Goal: Information Seeking & Learning: Learn about a topic

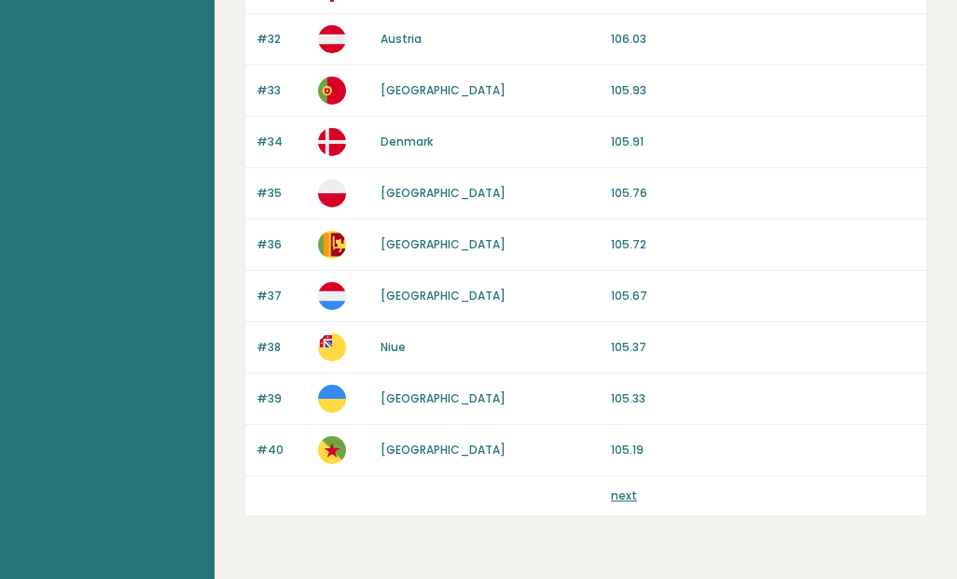
scroll to position [1815, 0]
click at [634, 489] on link "next" at bounding box center [624, 496] width 26 height 16
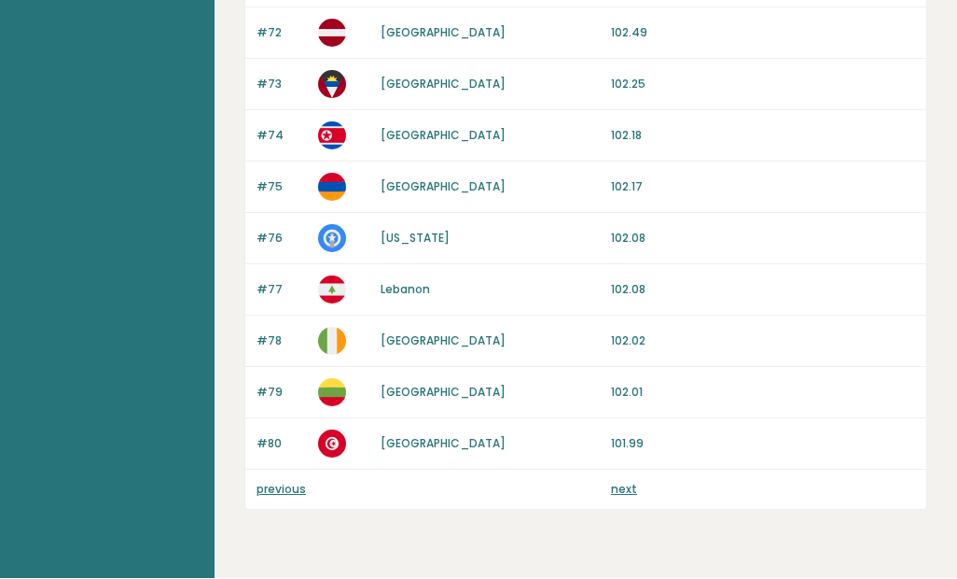
scroll to position [1815, 0]
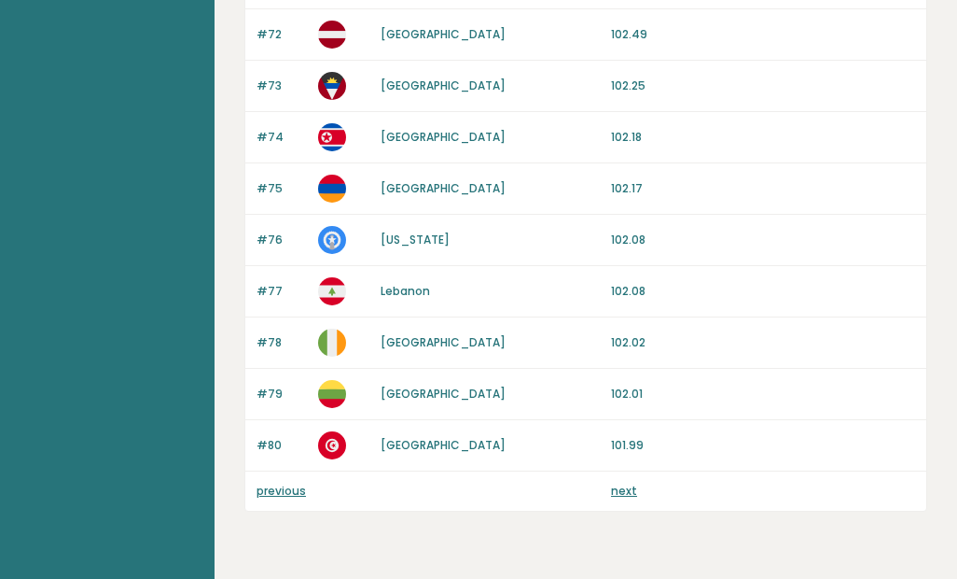
click at [632, 485] on link "next" at bounding box center [624, 490] width 26 height 16
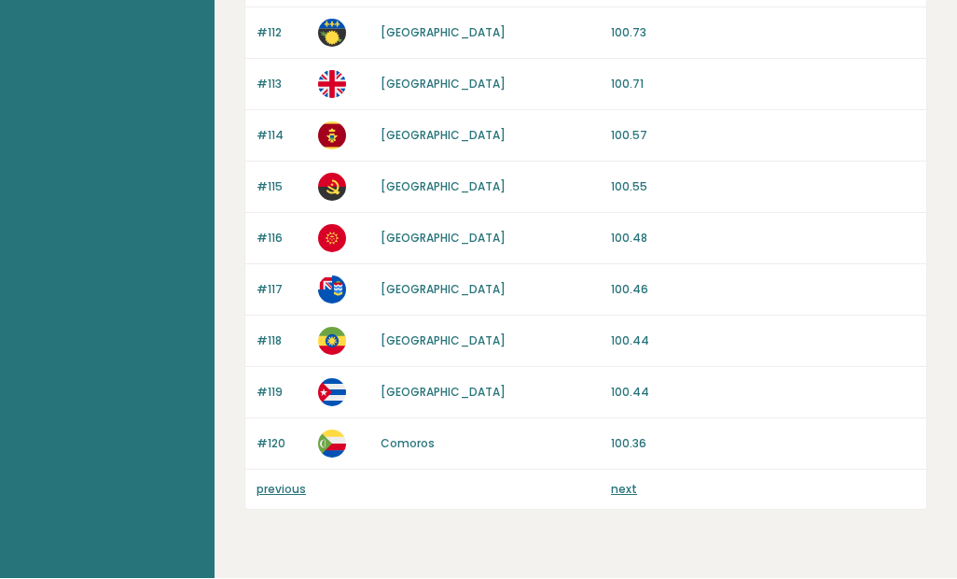
scroll to position [1815, 0]
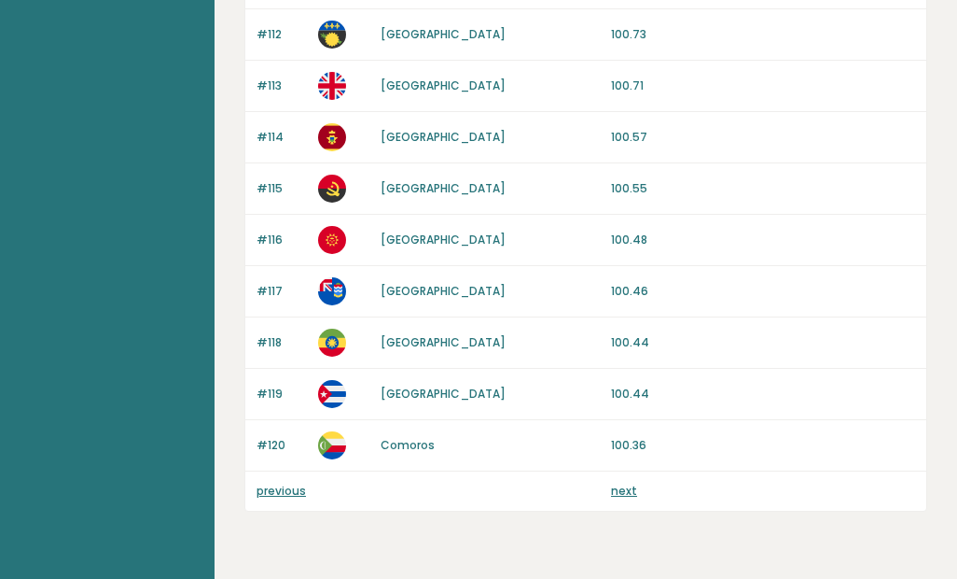
click at [632, 485] on link "next" at bounding box center [624, 490] width 26 height 16
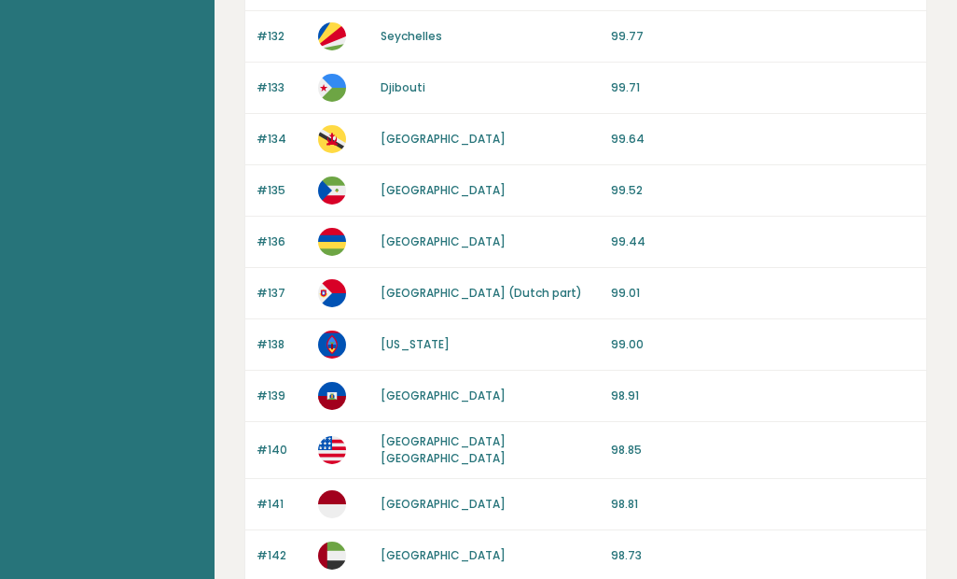
scroll to position [684, 0]
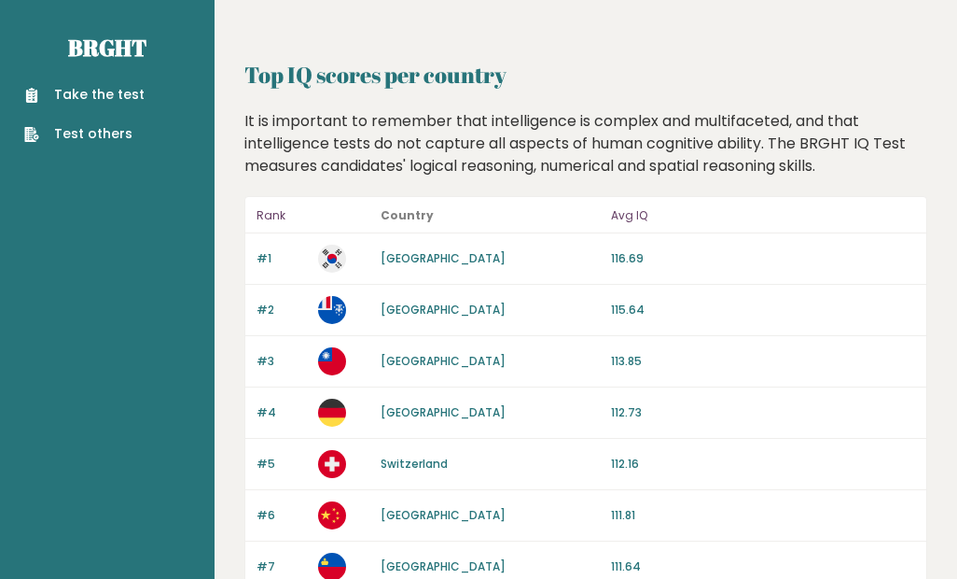
scroll to position [1867, 0]
